Goal: Check status: Check status

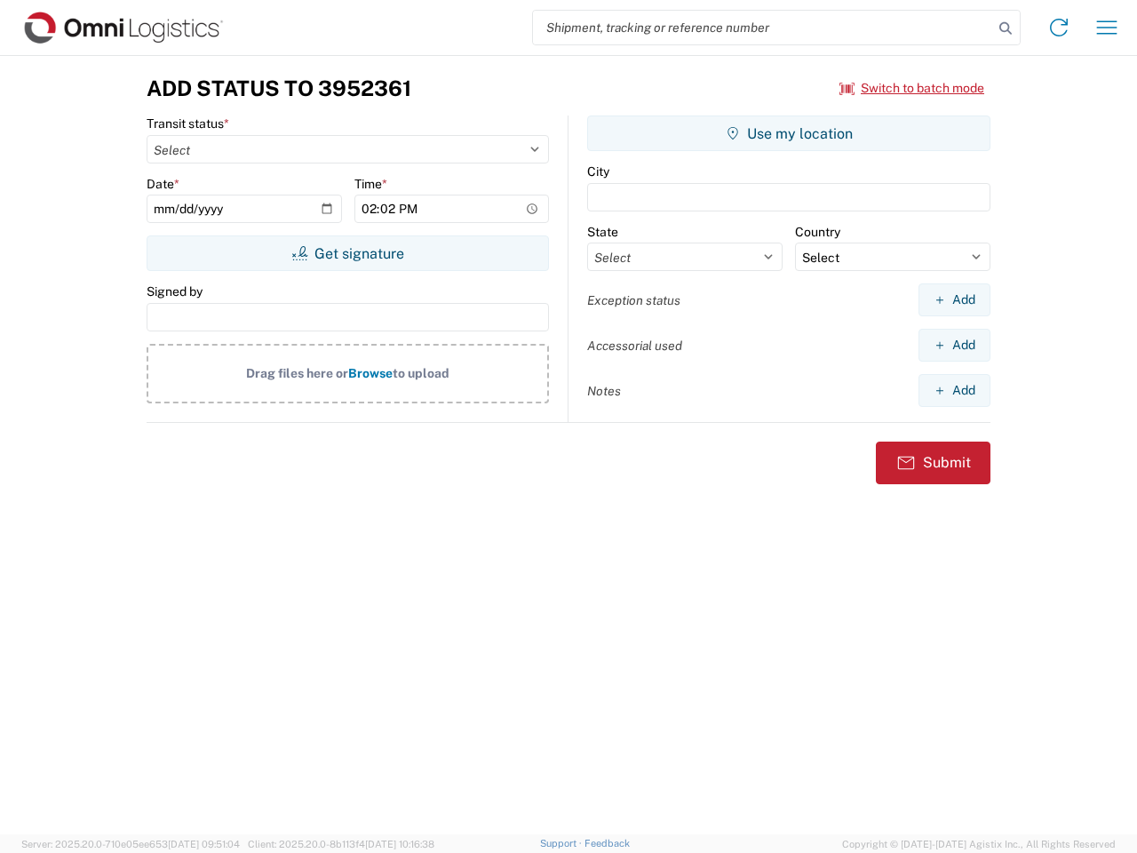
click at [763, 28] on input "search" at bounding box center [763, 28] width 460 height 34
click at [1006, 28] on icon at bounding box center [1005, 28] width 25 height 25
click at [1059, 28] on icon at bounding box center [1059, 27] width 28 height 28
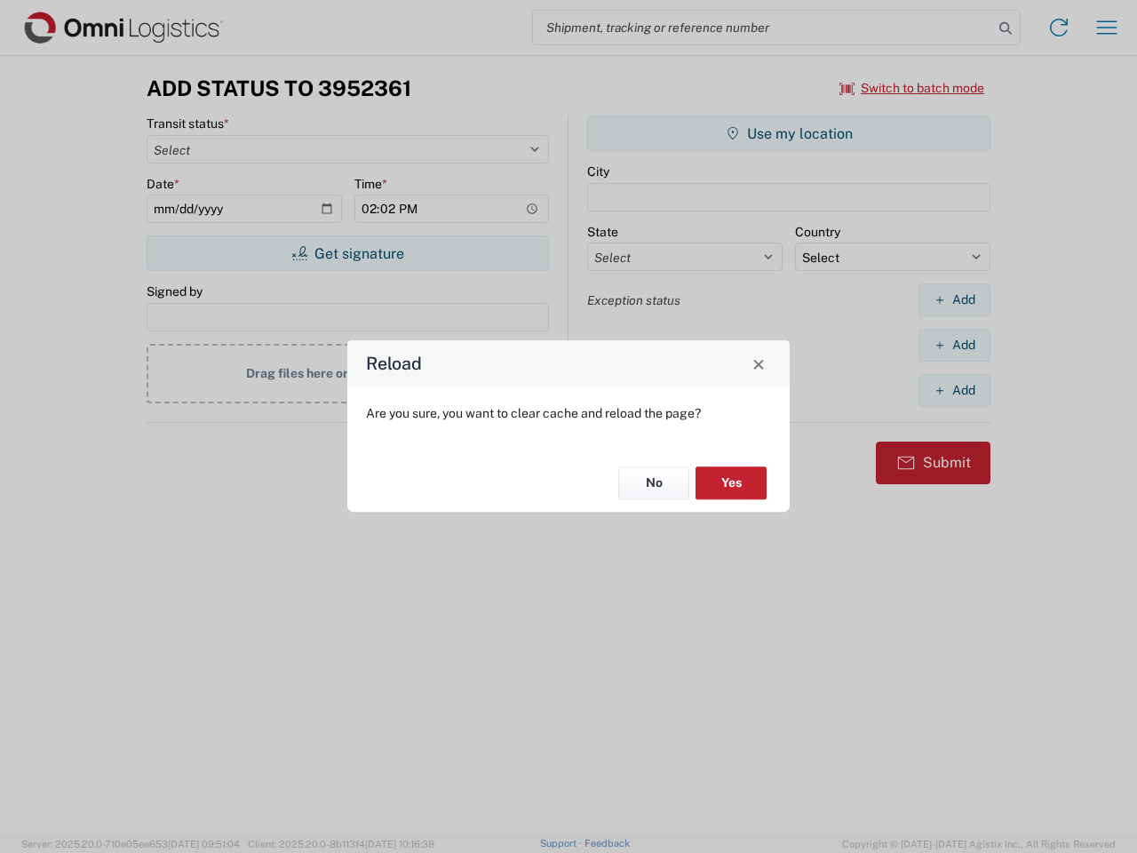
click at [1107, 28] on div "Reload Are you sure, you want to clear cache and reload the page? No Yes" at bounding box center [568, 426] width 1137 height 853
click at [913, 88] on div "Reload Are you sure, you want to clear cache and reload the page? No Yes" at bounding box center [568, 426] width 1137 height 853
click at [347, 253] on div "Reload Are you sure, you want to clear cache and reload the page? No Yes" at bounding box center [568, 426] width 1137 height 853
click at [789, 133] on div "Reload Are you sure, you want to clear cache and reload the page? No Yes" at bounding box center [568, 426] width 1137 height 853
click at [954, 299] on div "Reload Are you sure, you want to clear cache and reload the page? No Yes" at bounding box center [568, 426] width 1137 height 853
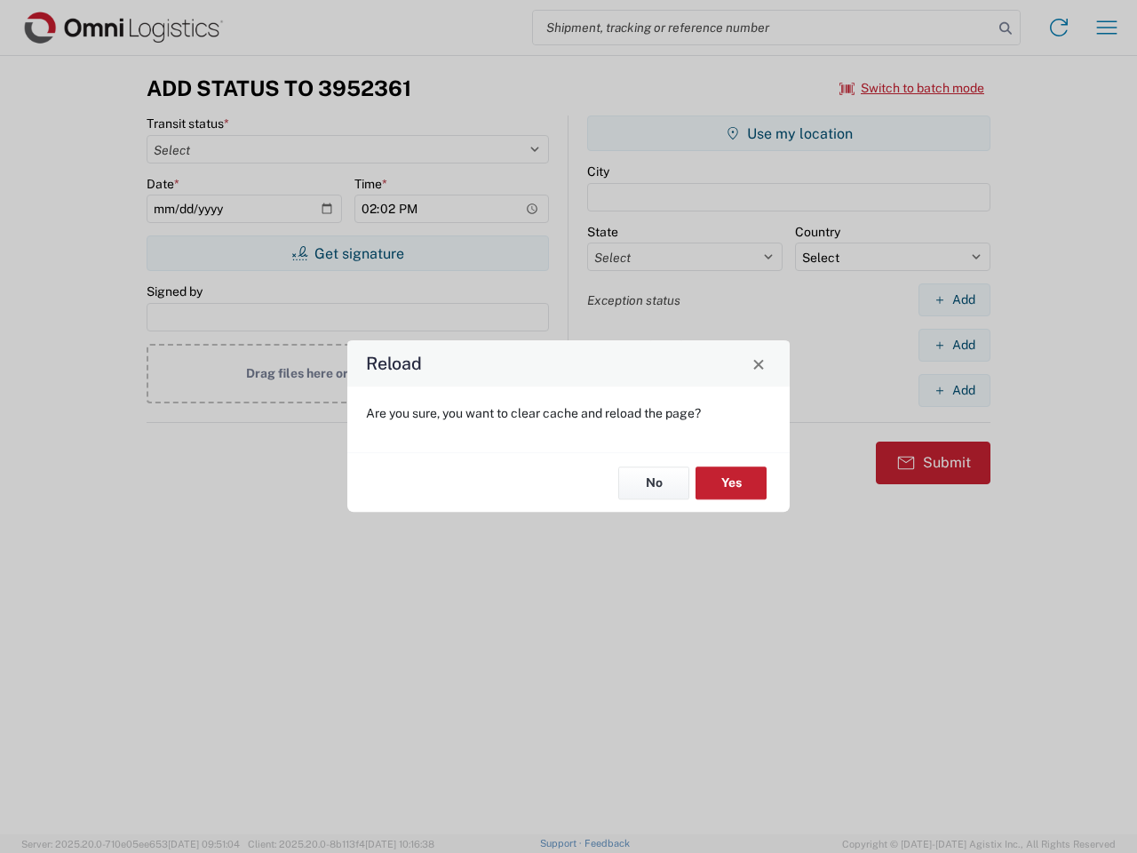
click at [954, 345] on div "Reload Are you sure, you want to clear cache and reload the page? No Yes" at bounding box center [568, 426] width 1137 height 853
click at [954, 390] on div "Reload Are you sure, you want to clear cache and reload the page? No Yes" at bounding box center [568, 426] width 1137 height 853
